Goal: Task Accomplishment & Management: Use online tool/utility

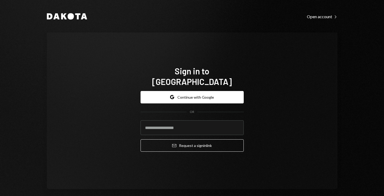
type input "**********"
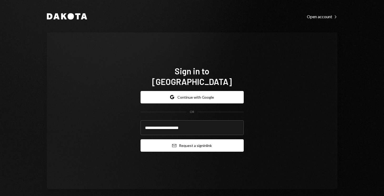
click at [196, 141] on button "Email Request a sign in link" at bounding box center [192, 145] width 103 height 12
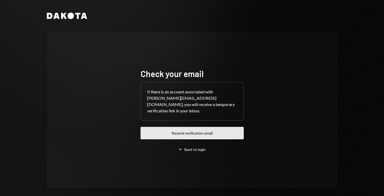
click at [151, 132] on button "Resend verification email" at bounding box center [192, 133] width 103 height 12
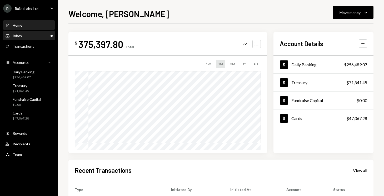
click at [33, 35] on div "Inbox Inbox" at bounding box center [28, 35] width 47 height 5
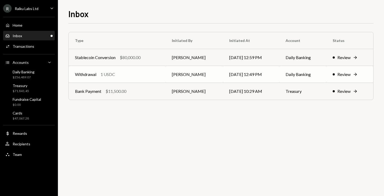
click at [345, 74] on div "Review" at bounding box center [344, 74] width 13 height 6
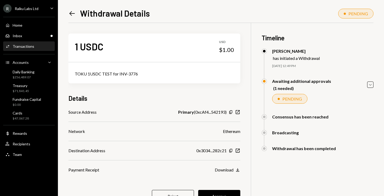
scroll to position [23, 0]
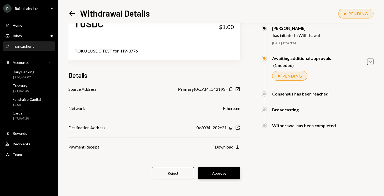
click at [213, 174] on button "Approve" at bounding box center [219, 173] width 42 height 12
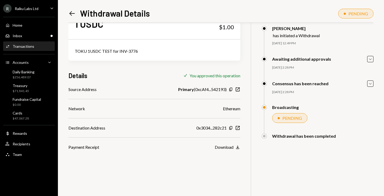
click at [162, 171] on div "1 USDC USD $1.00 TOKU 1USDC TEST for INV-3776 Details Check You approved this o…" at bounding box center [221, 98] width 305 height 196
click at [24, 37] on div "Inbox Inbox" at bounding box center [28, 35] width 47 height 5
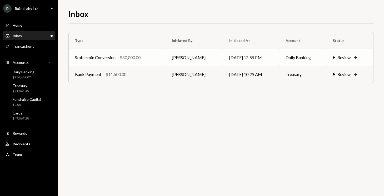
click at [348, 57] on div "Review" at bounding box center [344, 57] width 13 height 6
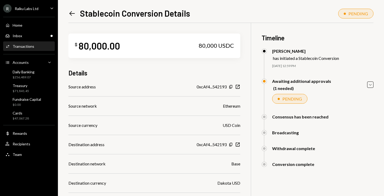
scroll to position [75, 0]
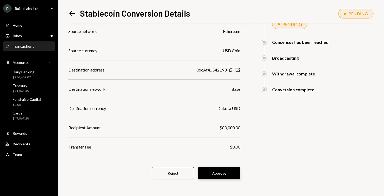
click at [210, 174] on button "Approve" at bounding box center [219, 173] width 42 height 12
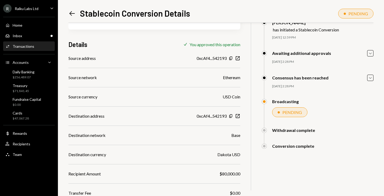
scroll to position [0, 0]
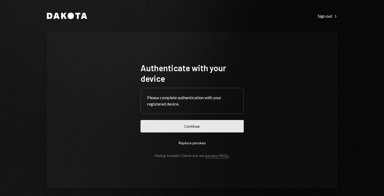
click at [179, 129] on button "Continue" at bounding box center [192, 126] width 103 height 12
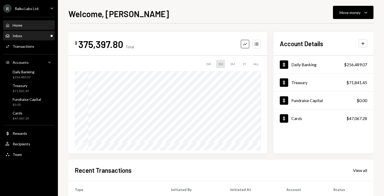
click at [35, 37] on div "Inbox Inbox" at bounding box center [28, 35] width 47 height 5
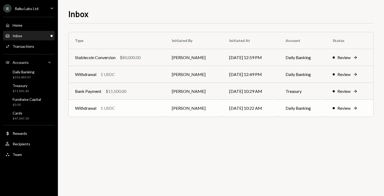
click at [343, 107] on div "Review" at bounding box center [344, 108] width 13 height 6
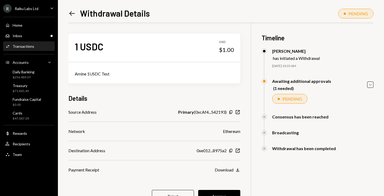
scroll to position [23, 0]
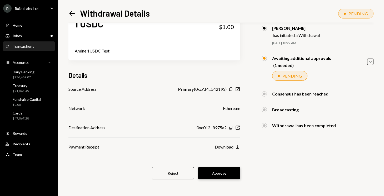
click at [211, 175] on button "Approve" at bounding box center [219, 173] width 42 height 12
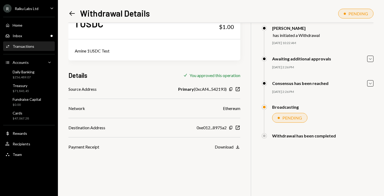
scroll to position [23, 0]
